Goal: Task Accomplishment & Management: Use online tool/utility

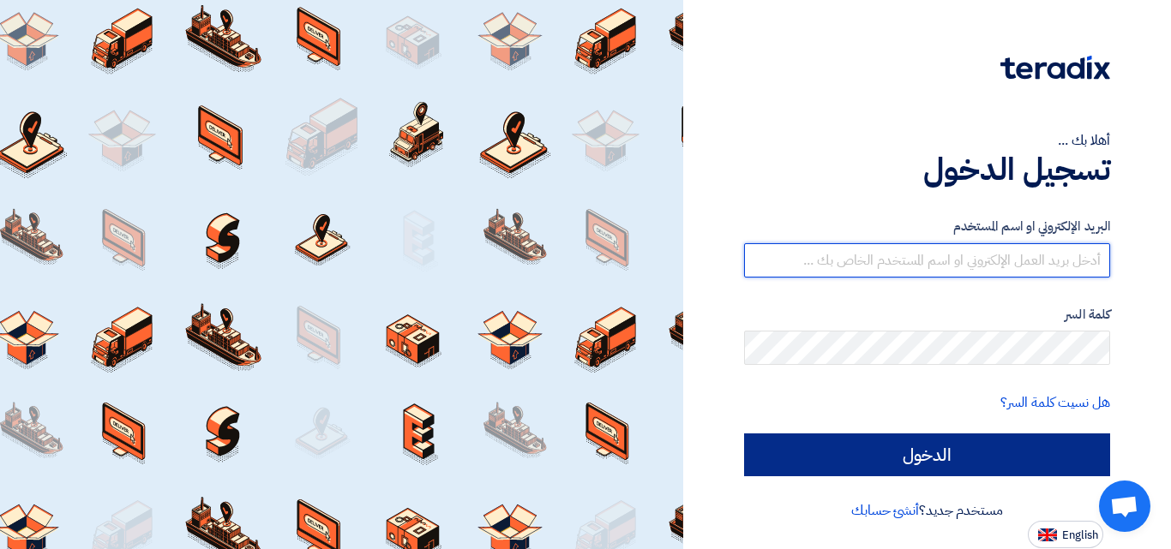
type input "[EMAIL_ADDRESS][DOMAIN_NAME]"
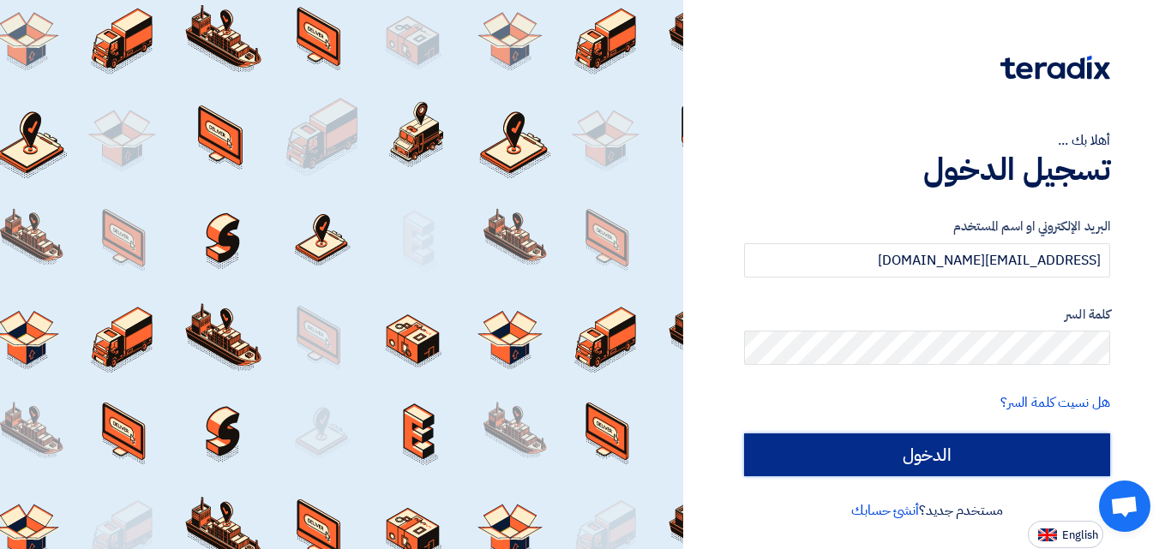
click at [920, 447] on input "الدخول" at bounding box center [927, 455] width 366 height 43
type input "Sign in"
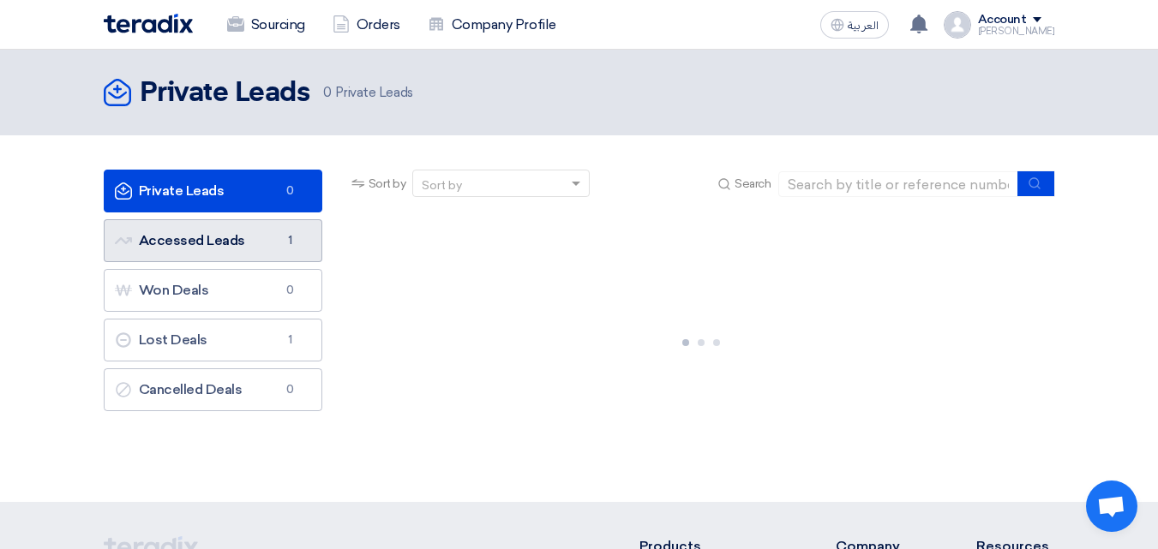
click at [207, 237] on link "Accessed Leads Accessed Leads 1" at bounding box center [213, 240] width 219 height 43
